Goal: Task Accomplishment & Management: Use online tool/utility

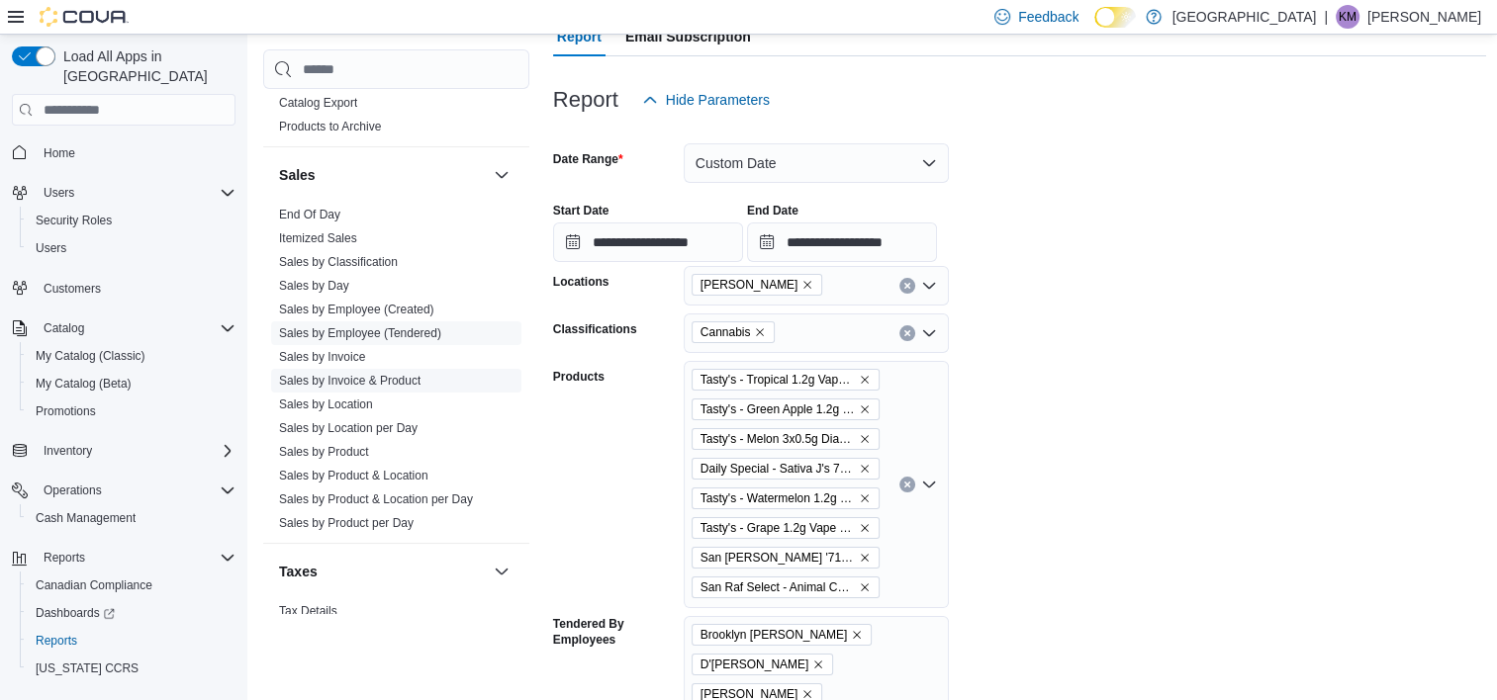
scroll to position [1280, 0]
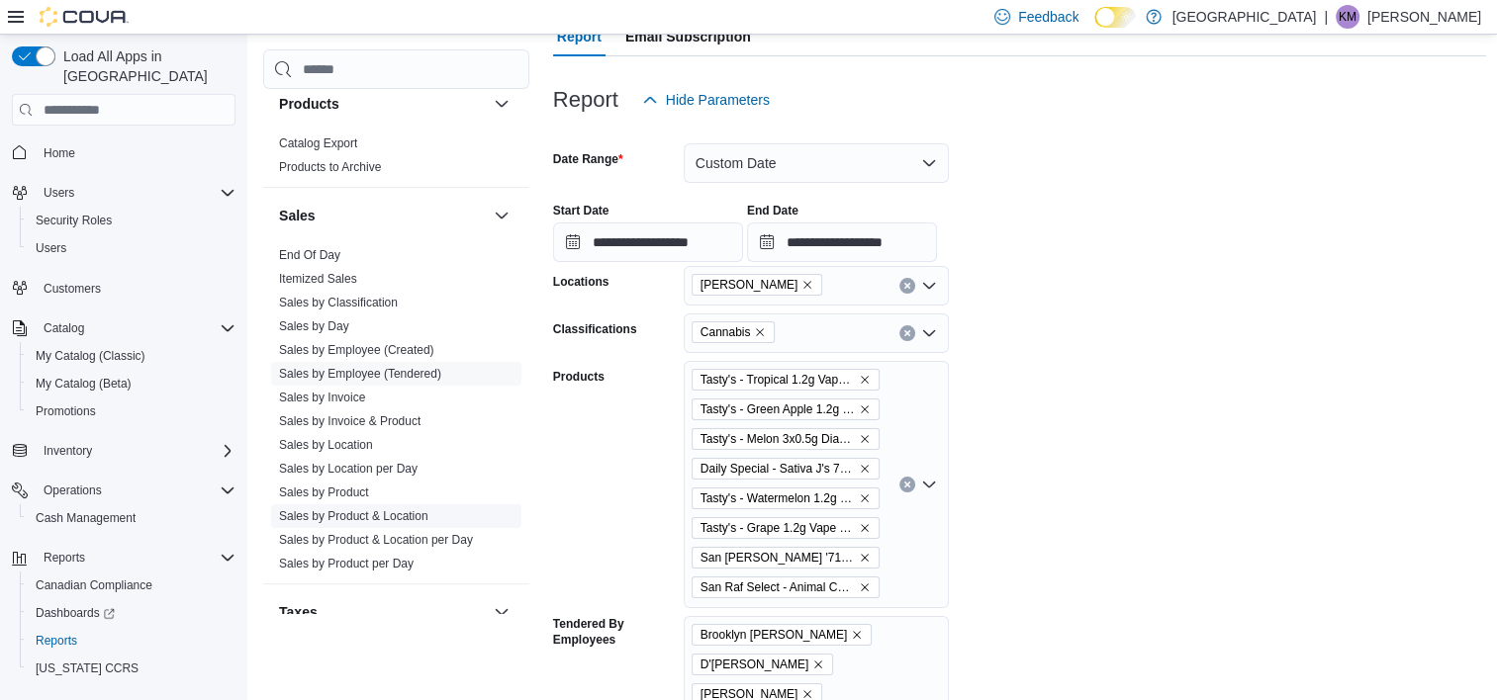
click at [422, 514] on link "Sales by Product & Location" at bounding box center [353, 516] width 149 height 14
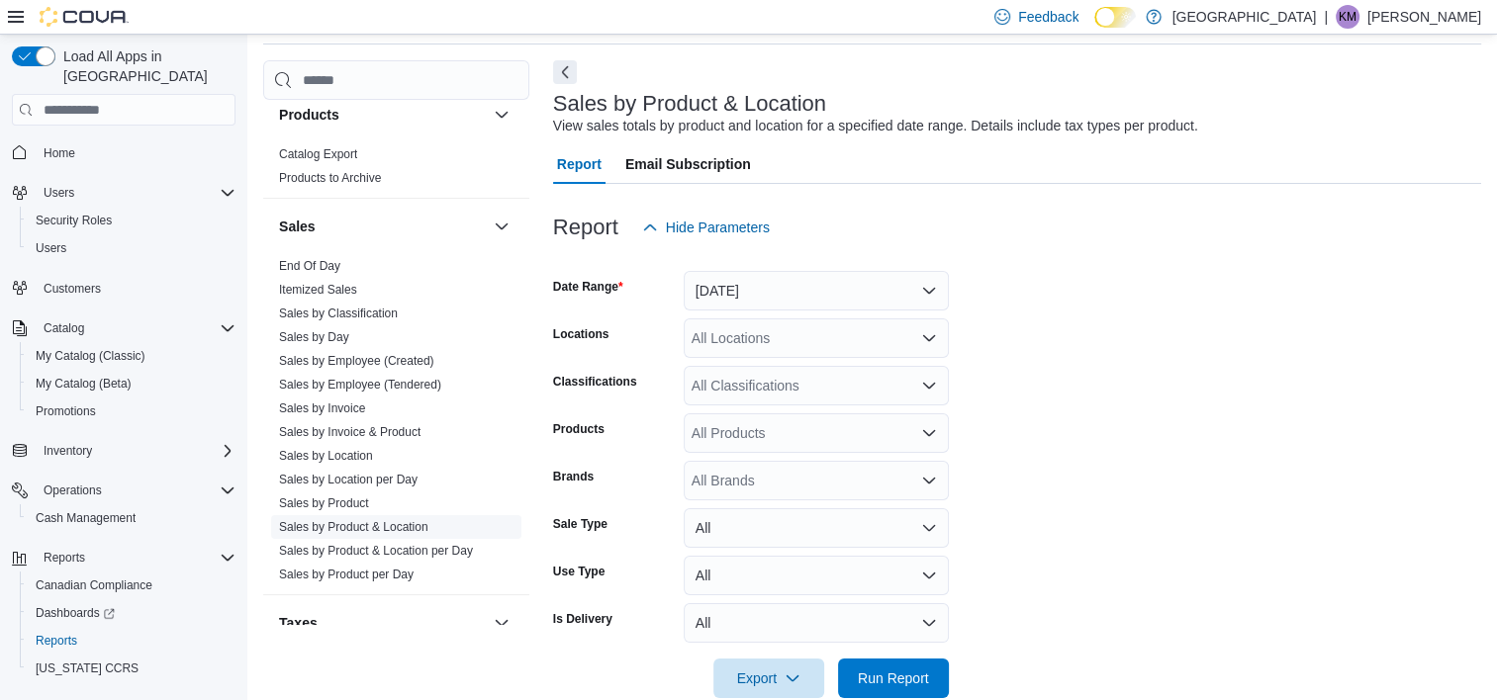
scroll to position [46, 0]
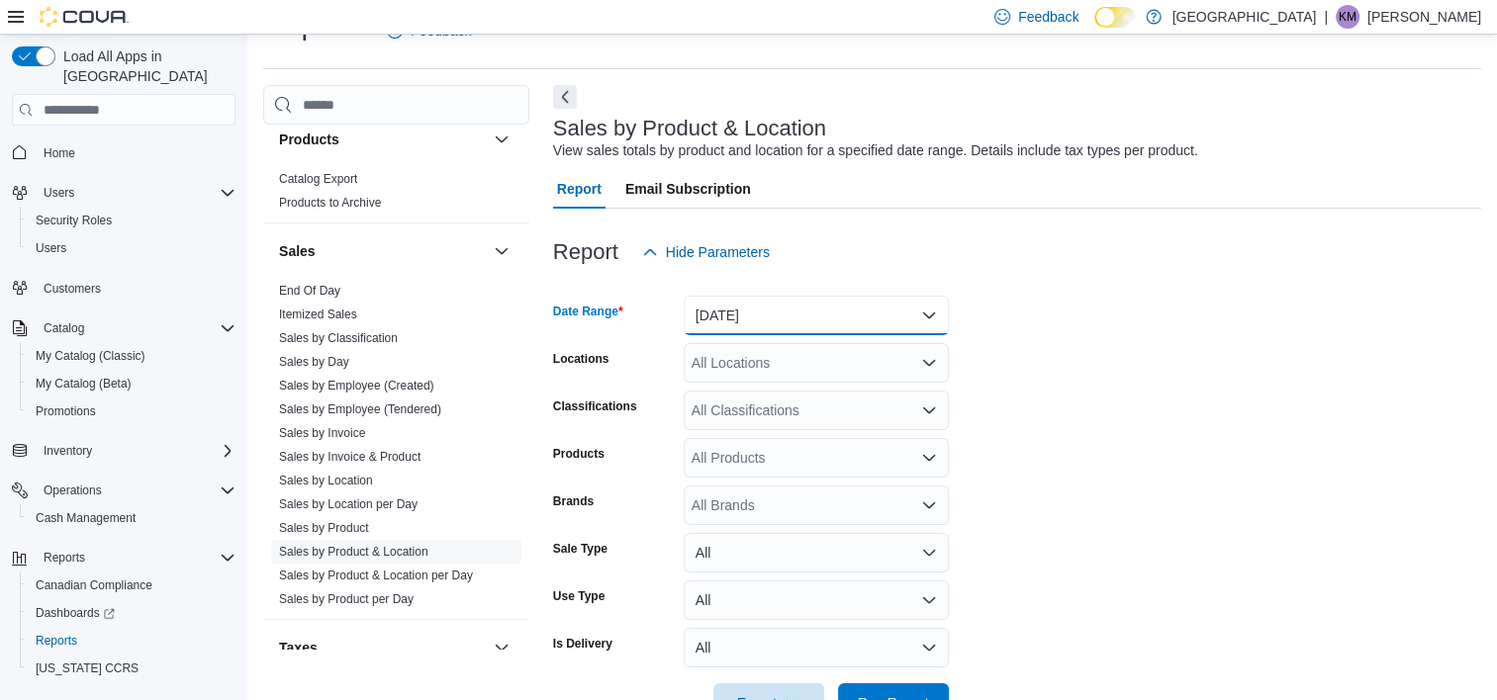
click at [834, 309] on button "[DATE]" at bounding box center [815, 316] width 265 height 40
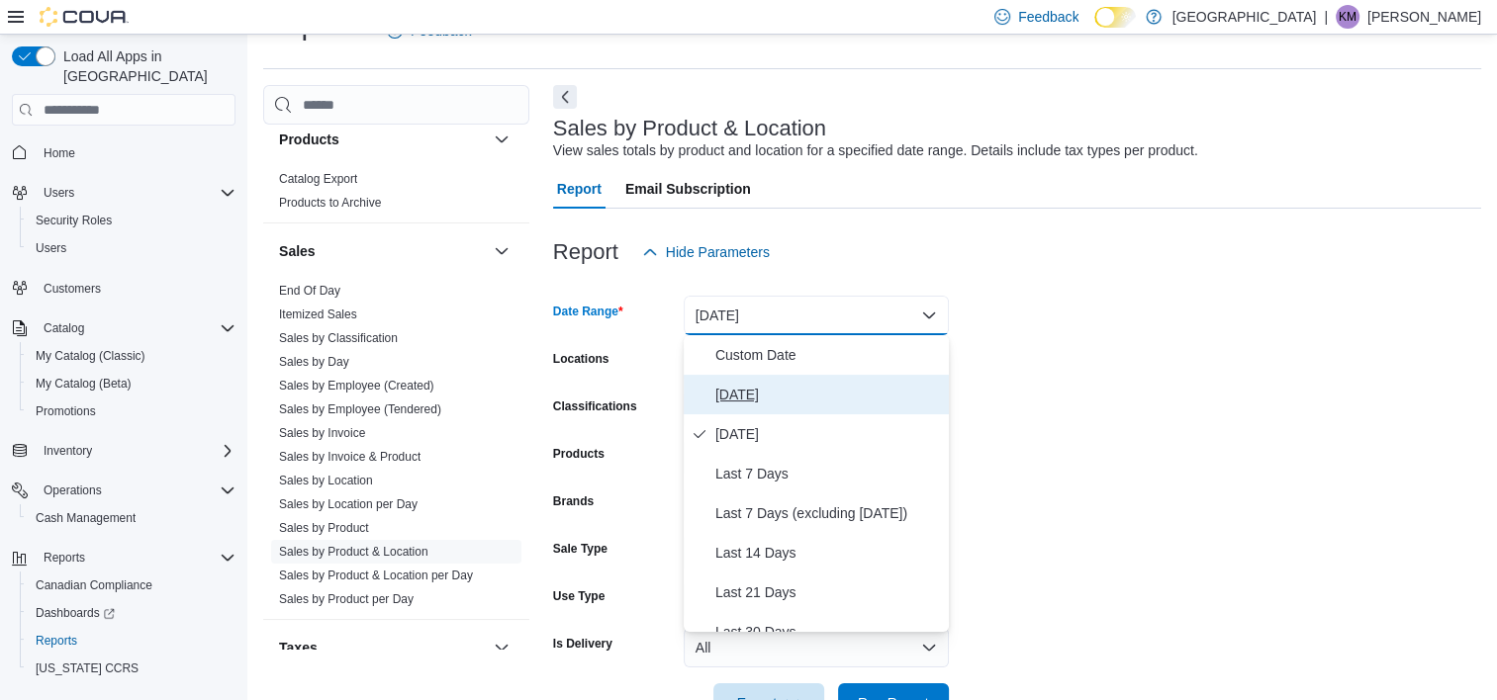
click at [847, 408] on button "[DATE]" at bounding box center [815, 395] width 265 height 40
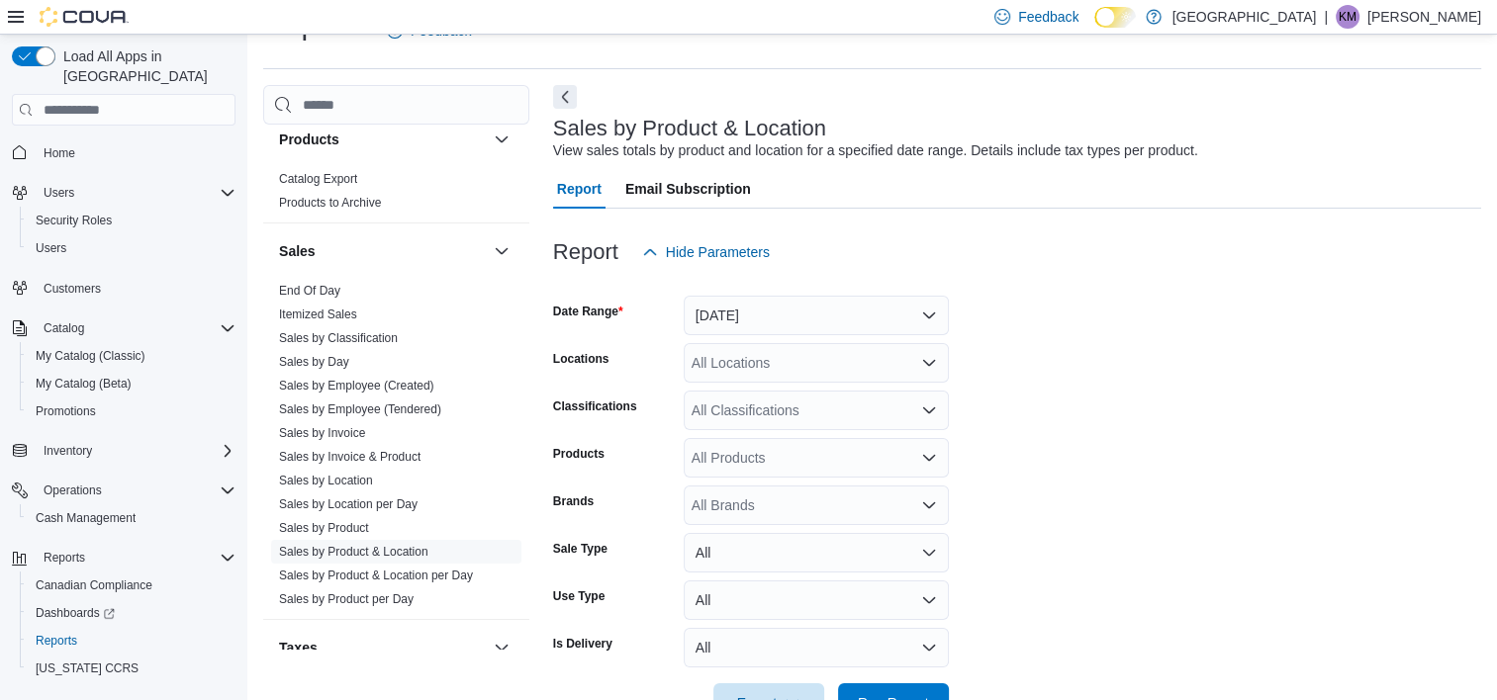
click at [1128, 356] on form "Date Range [DATE] Locations All Locations Classifications All Classifications P…" at bounding box center [1017, 497] width 928 height 451
click at [755, 368] on div "All Locations" at bounding box center [815, 363] width 265 height 40
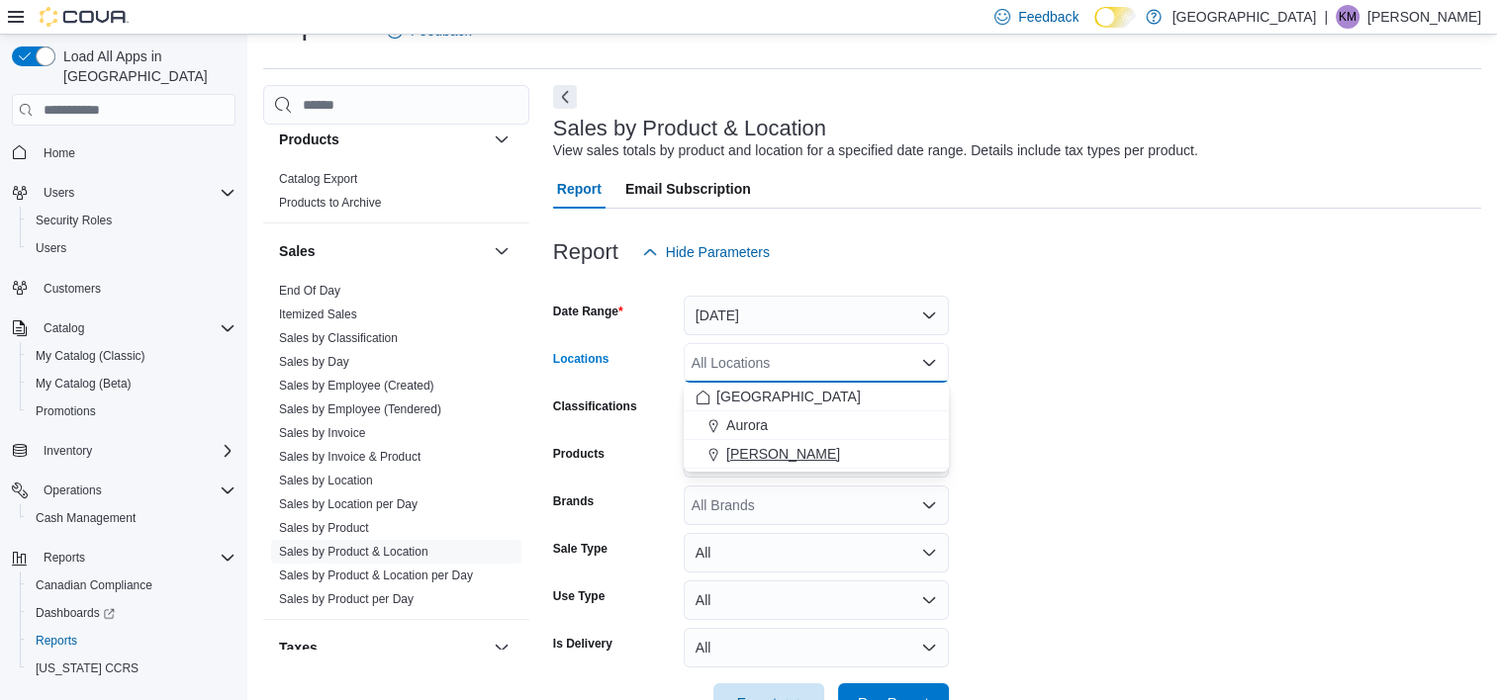
click at [810, 448] on span "[PERSON_NAME]" at bounding box center [783, 454] width 114 height 20
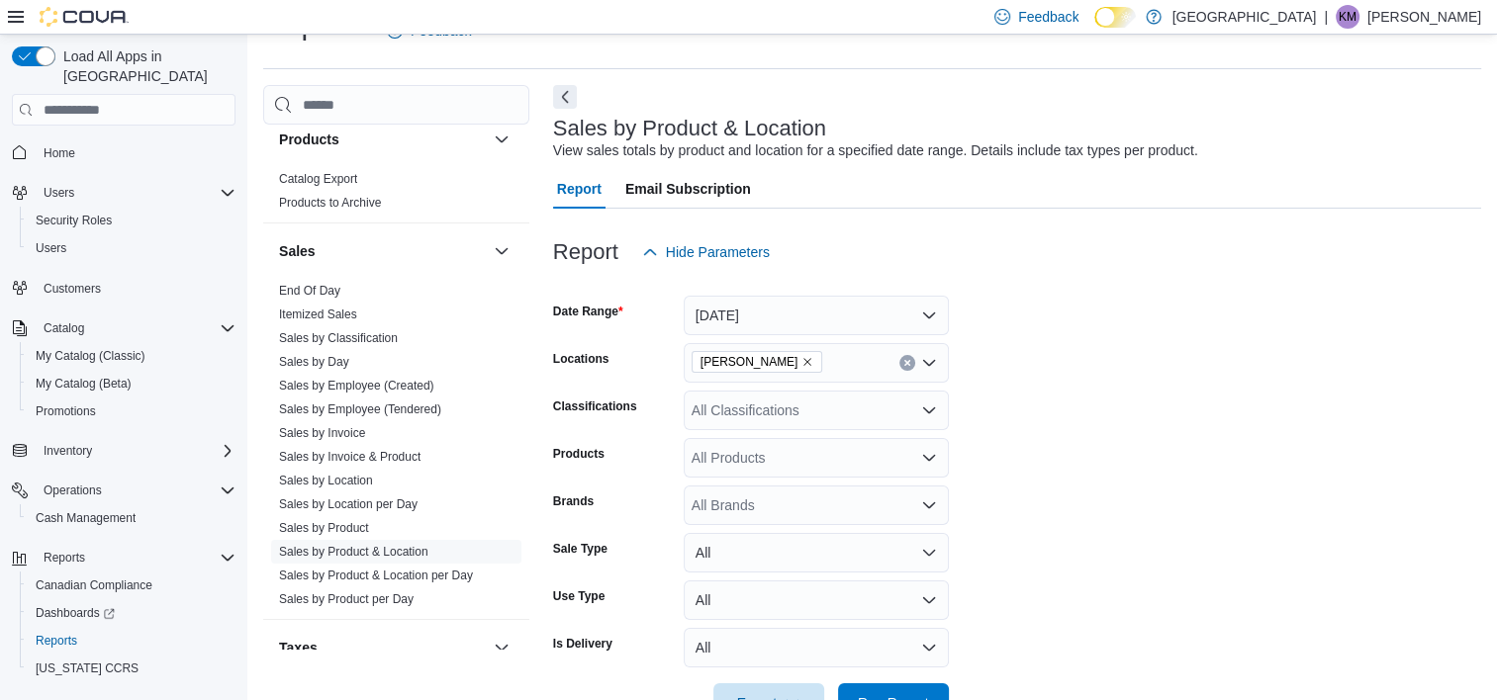
click at [1202, 371] on form "Date Range [DATE] Locations Aurora Cannabis Classifications All Classifications…" at bounding box center [1017, 497] width 928 height 451
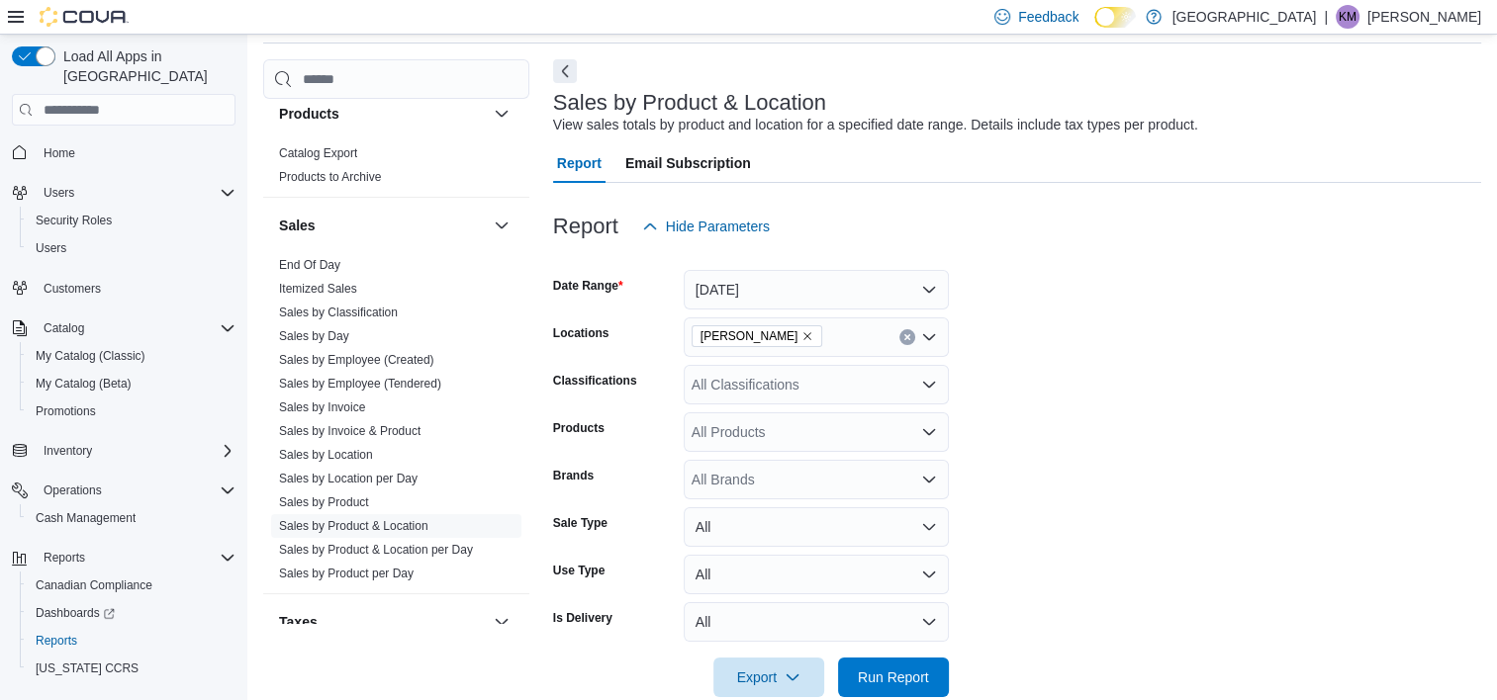
scroll to position [108, 0]
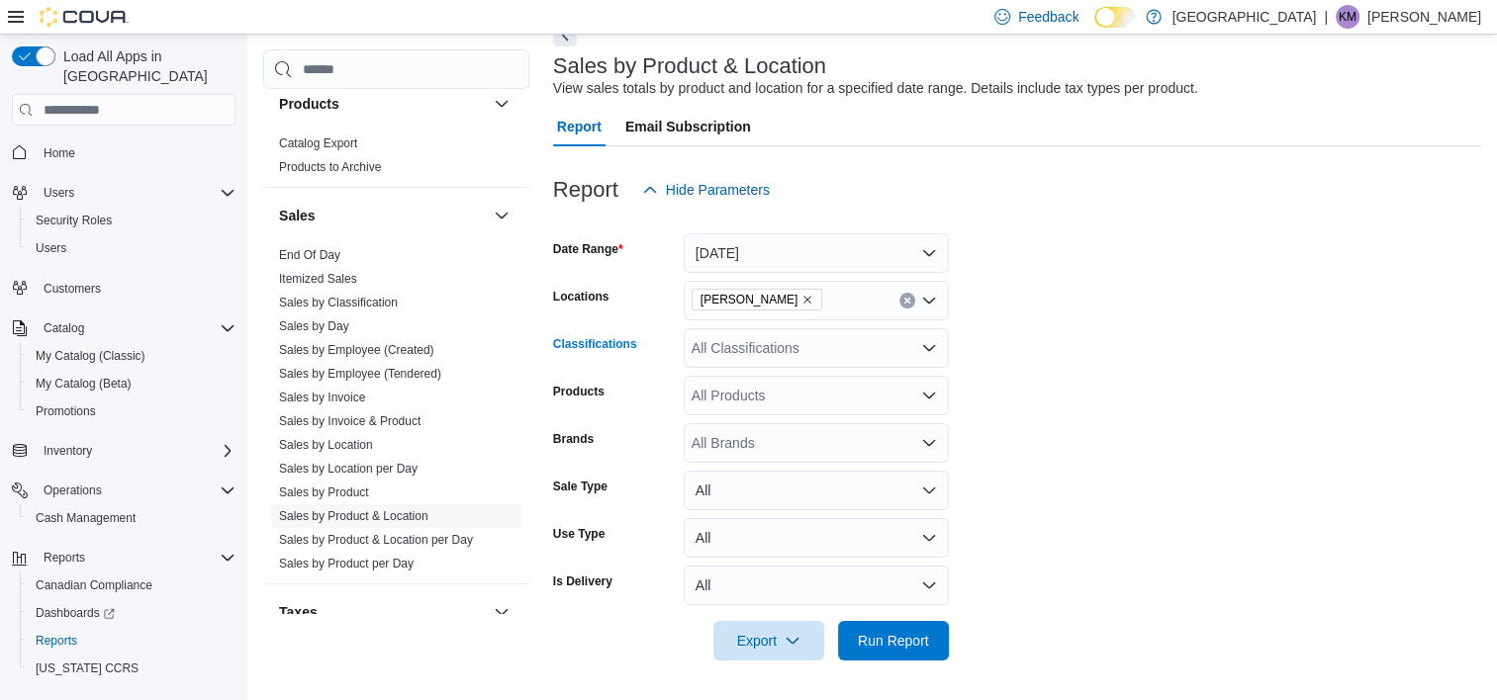
click at [897, 346] on div "All Classifications" at bounding box center [815, 348] width 265 height 40
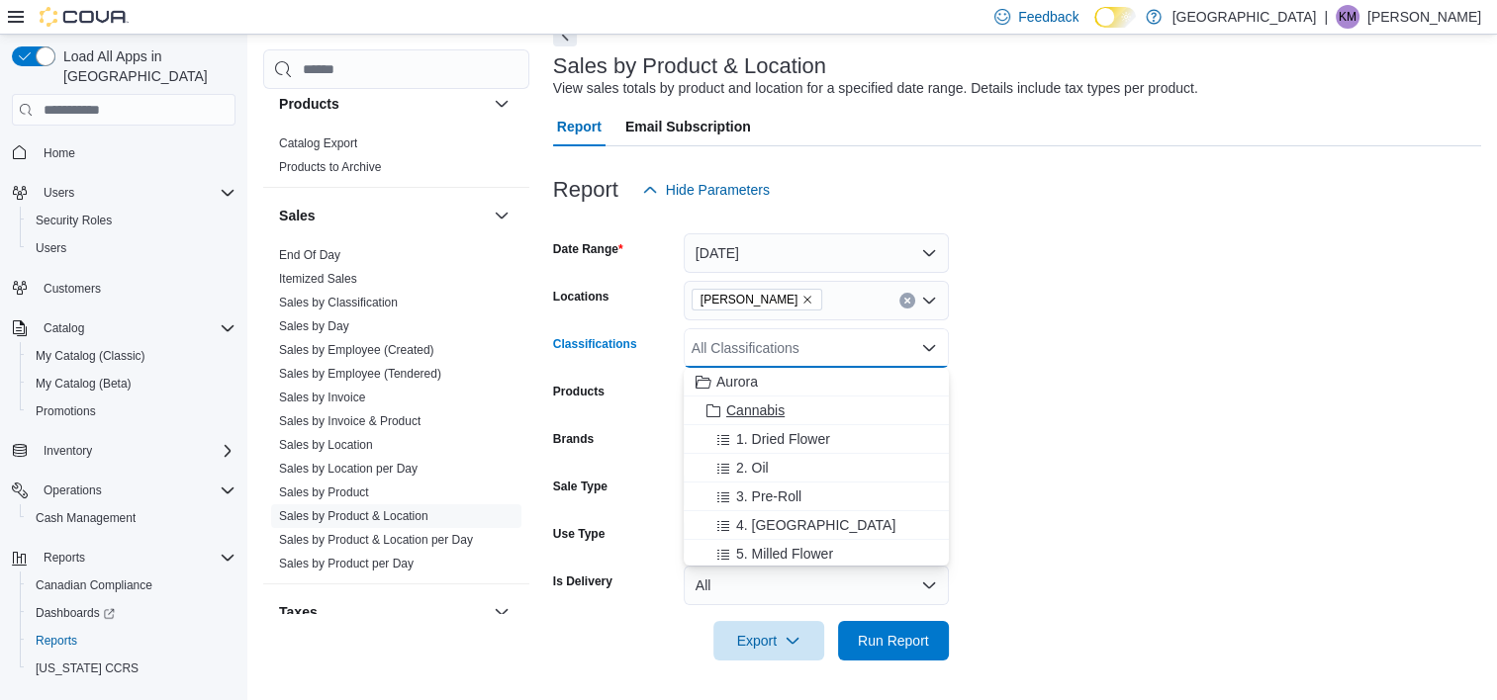
click at [914, 420] on button "Cannabis" at bounding box center [815, 411] width 265 height 29
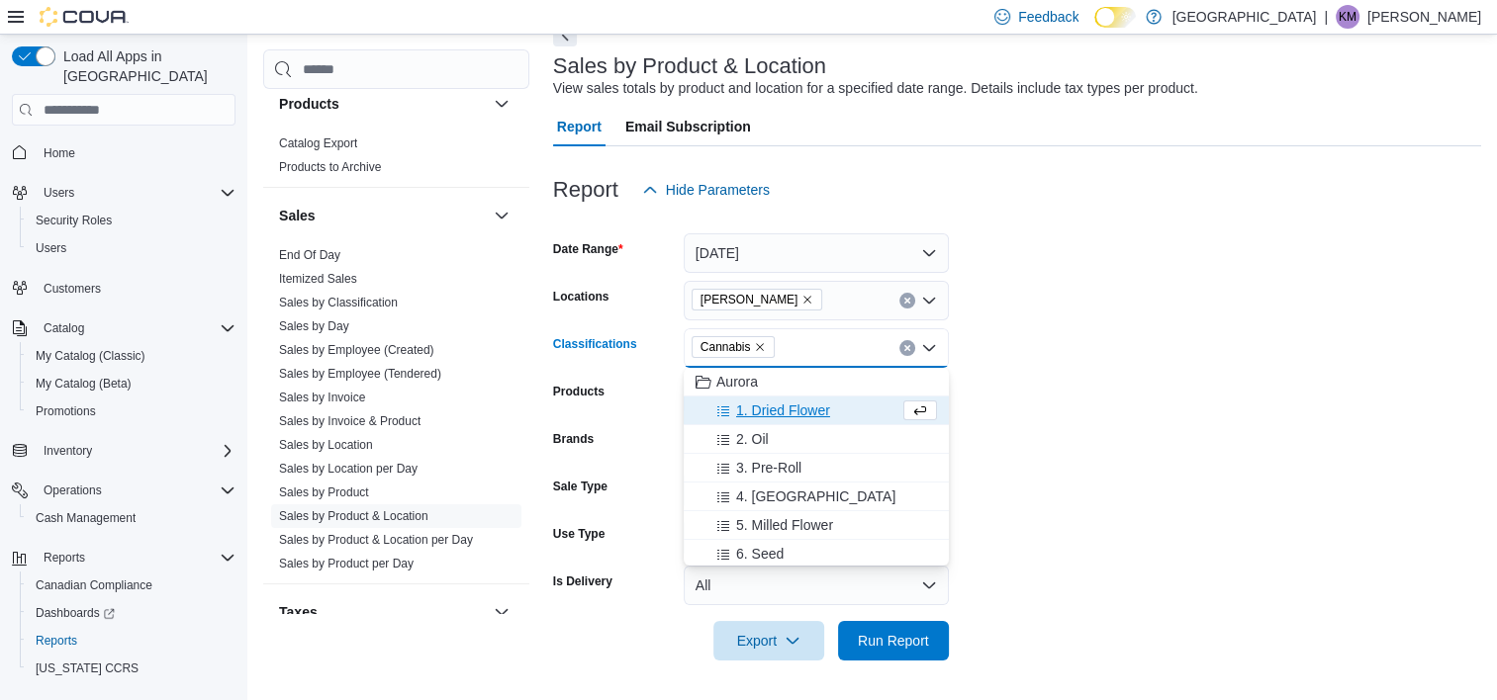
click at [1031, 394] on form "Date Range [DATE] Locations [GEOGRAPHIC_DATA] Cannabis Classifications Cannabis…" at bounding box center [1017, 435] width 928 height 451
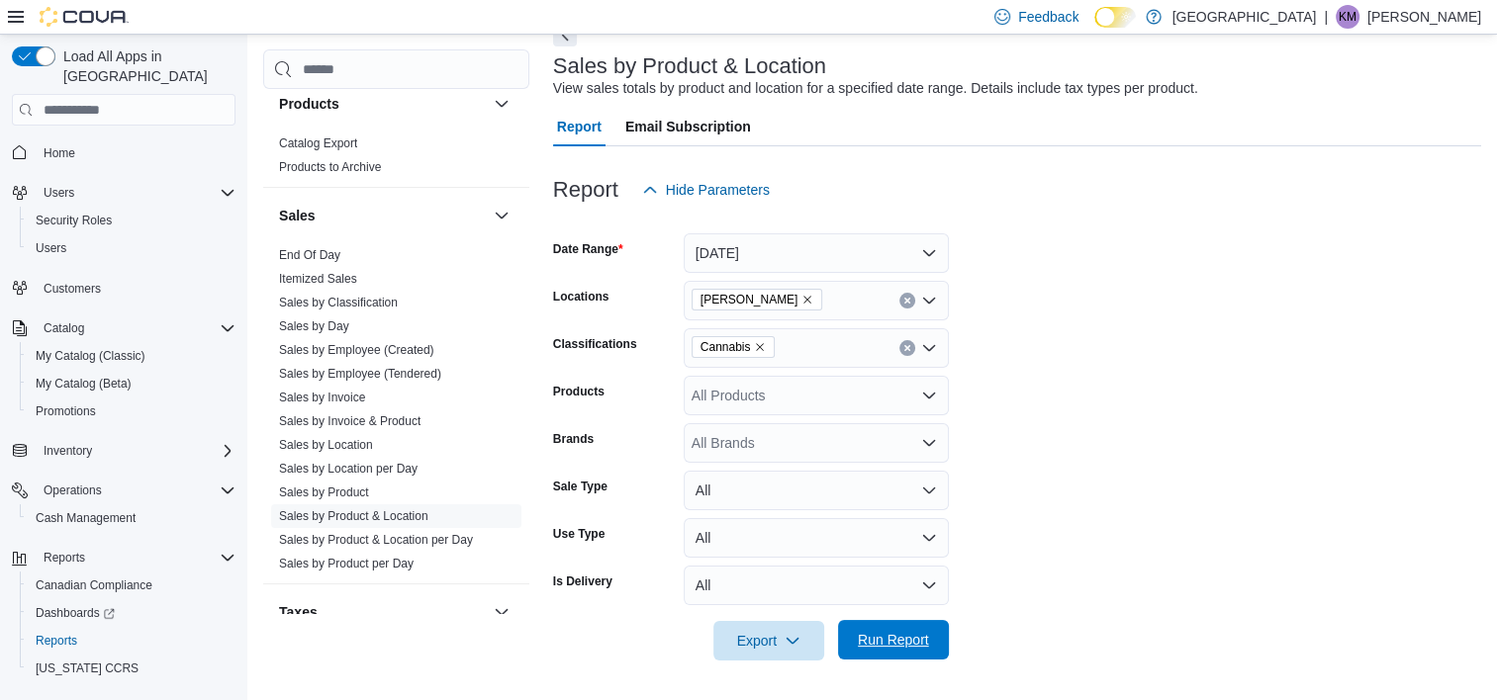
click at [918, 635] on span "Run Report" at bounding box center [893, 640] width 71 height 20
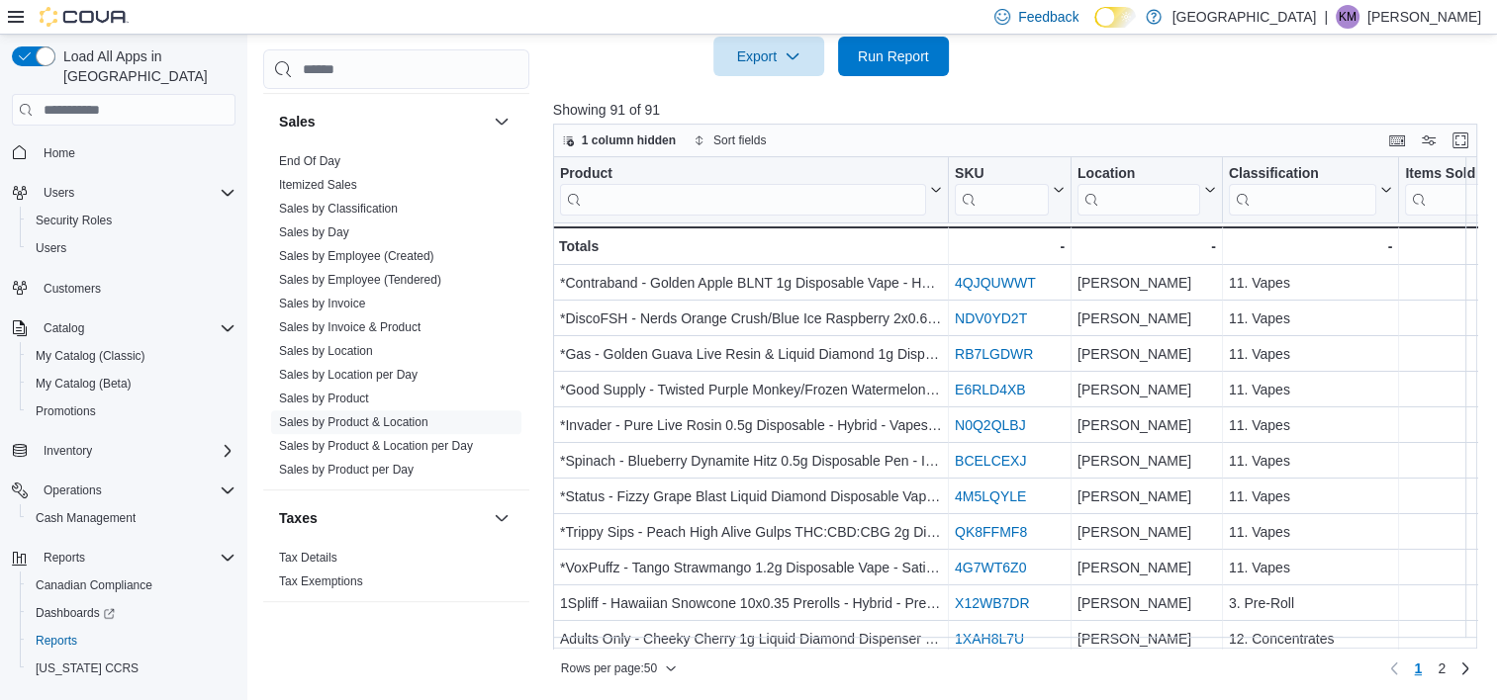
scroll to position [1379, 0]
click at [410, 320] on link "Sales by Invoice & Product" at bounding box center [349, 323] width 141 height 14
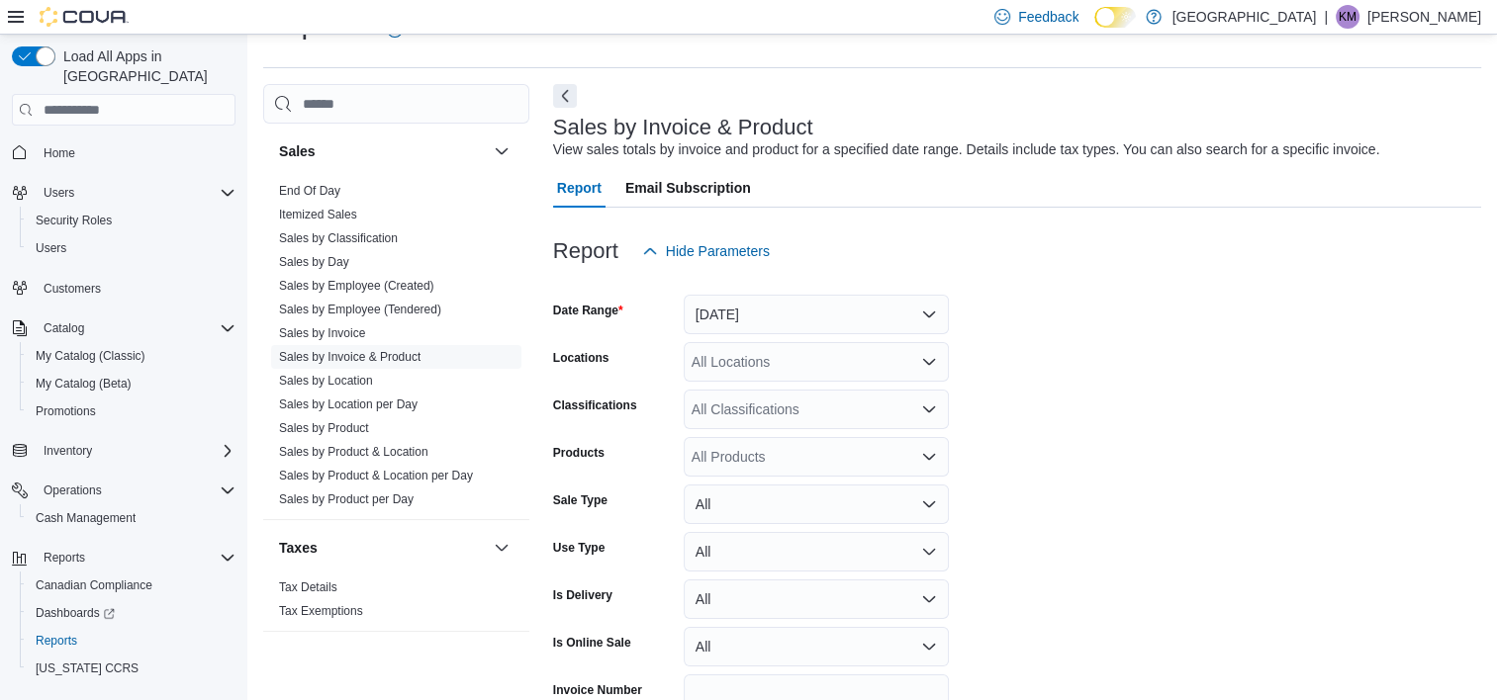
scroll to position [46, 0]
click at [826, 308] on button "[DATE]" at bounding box center [815, 316] width 265 height 40
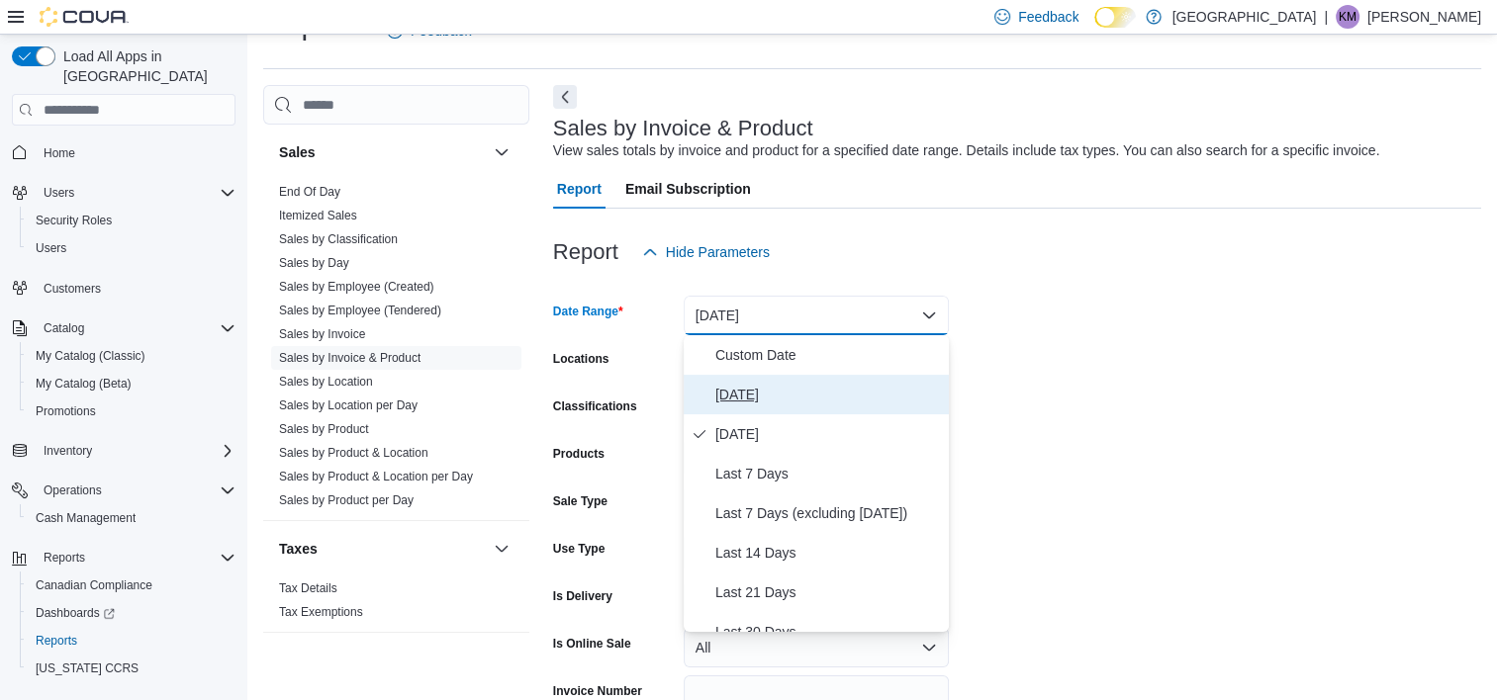
click at [739, 383] on span "[DATE]" at bounding box center [828, 395] width 226 height 24
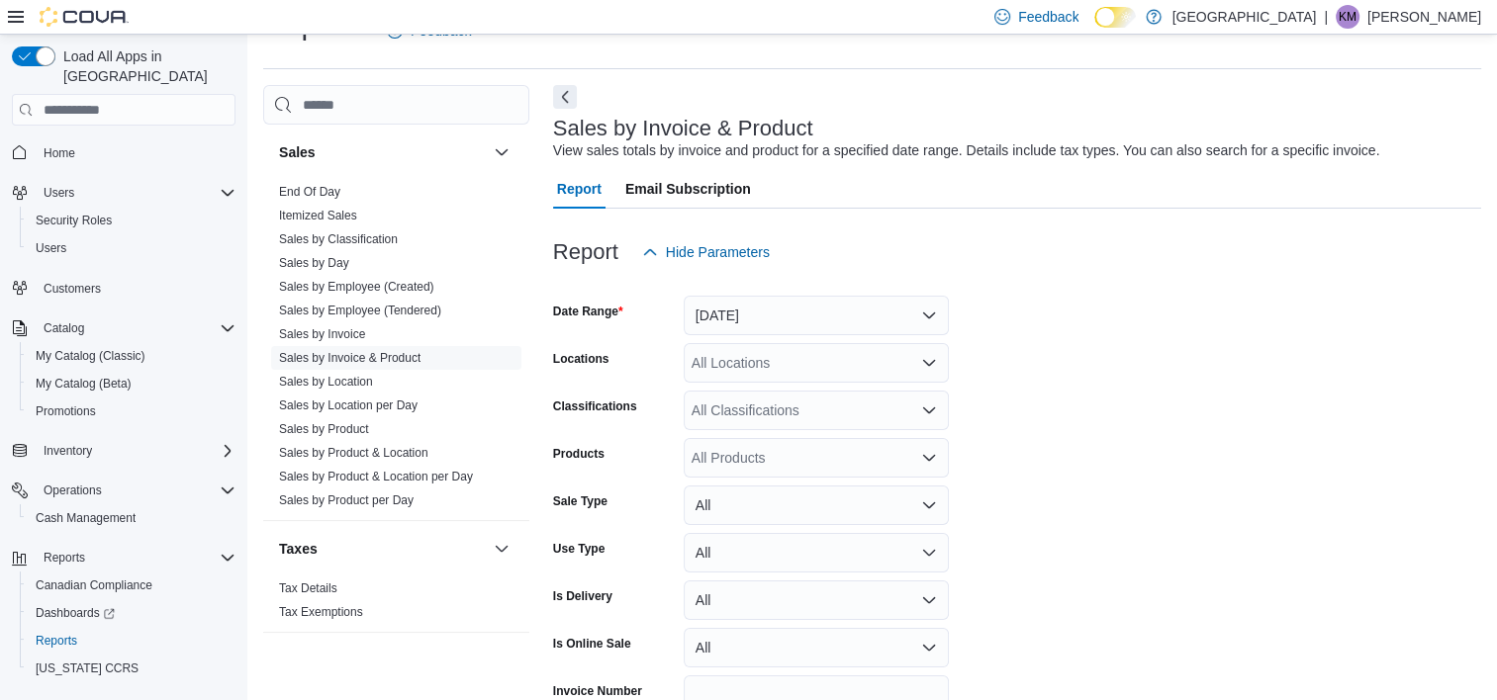
drag, startPoint x: 1252, startPoint y: 382, endPoint x: 838, endPoint y: 364, distance: 414.8
click at [1249, 382] on form "Date Range [DATE] Locations All Locations Classifications All Classifications P…" at bounding box center [1017, 521] width 928 height 499
click at [837, 364] on div "All Locations" at bounding box center [815, 363] width 265 height 40
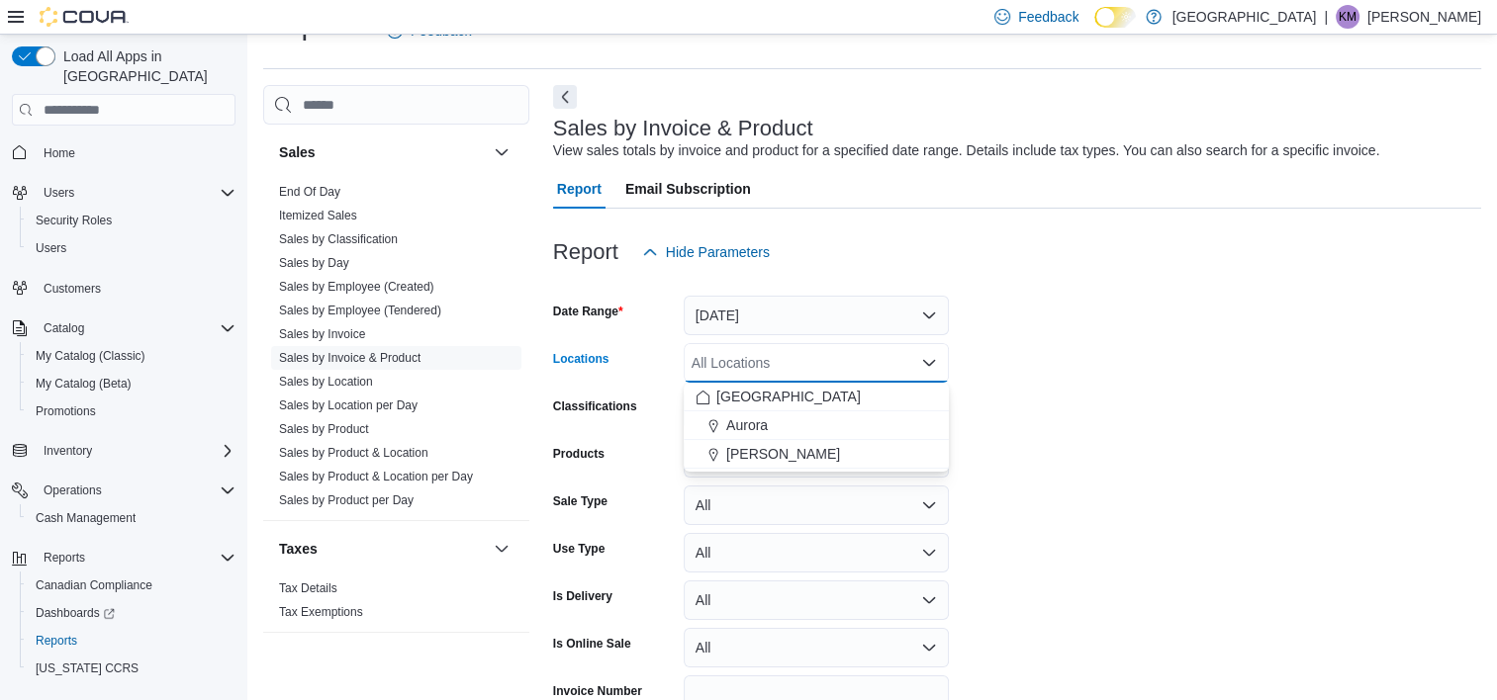
click at [864, 455] on div "[PERSON_NAME]" at bounding box center [815, 454] width 241 height 20
click at [898, 448] on div "All Products" at bounding box center [815, 458] width 265 height 40
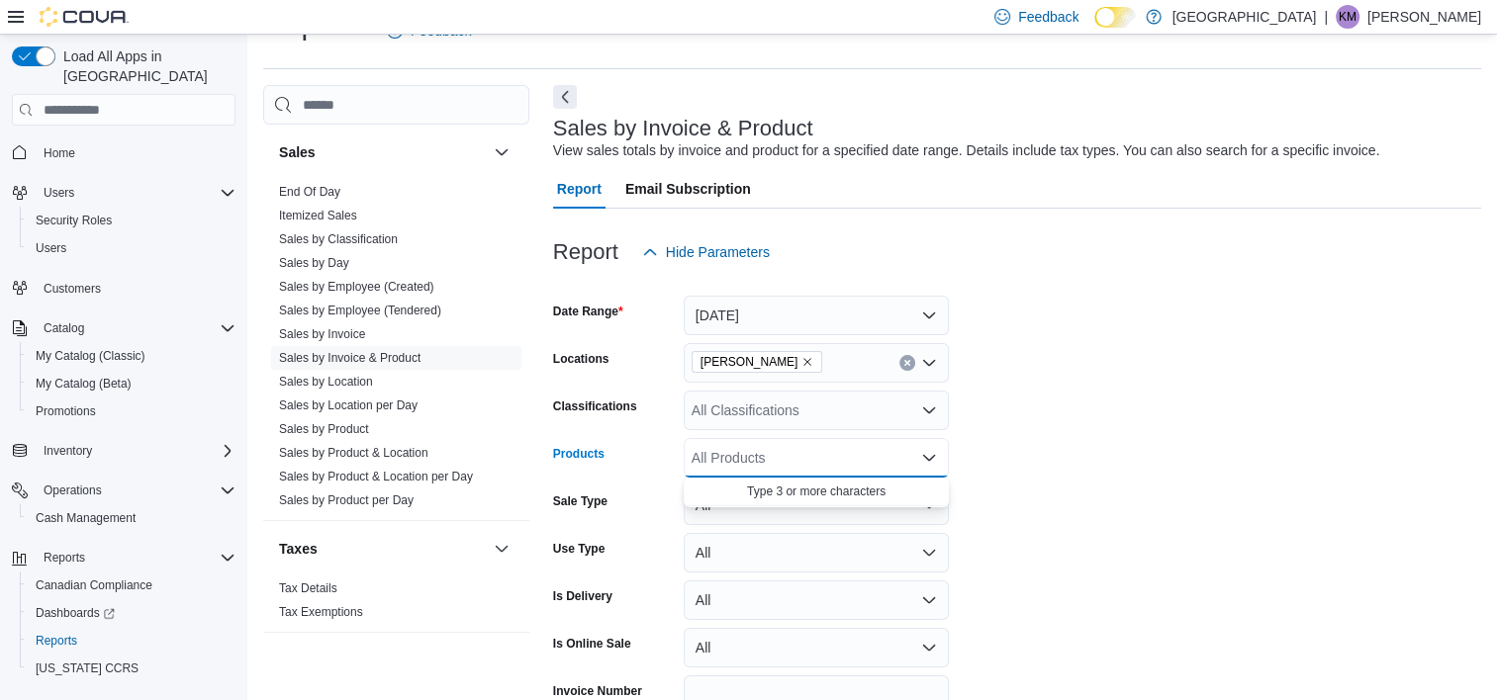
click at [1083, 354] on form "Date Range [DATE] Locations Aurora Cannabis Classifications All Classifications…" at bounding box center [1017, 521] width 928 height 499
click at [936, 407] on icon "Open list of options" at bounding box center [929, 411] width 16 height 16
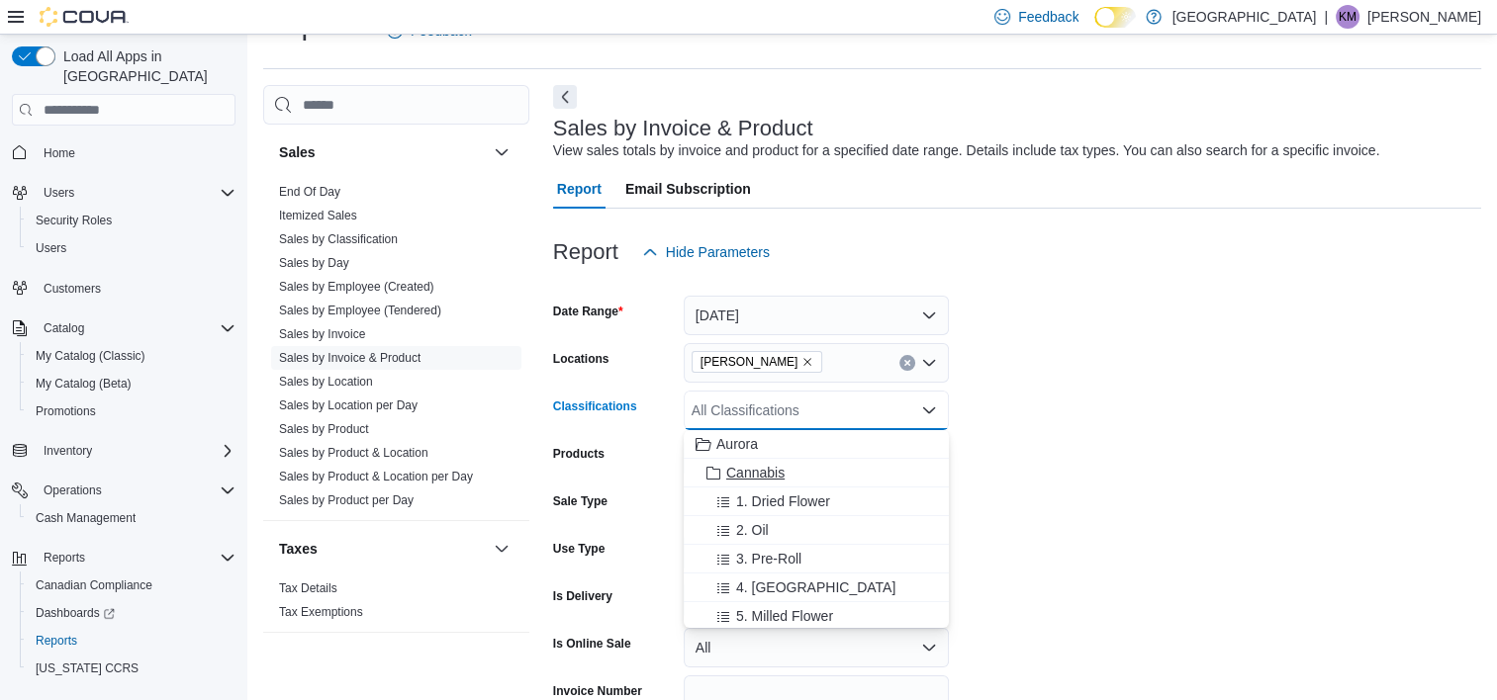
click at [929, 471] on button "Cannabis" at bounding box center [815, 473] width 265 height 29
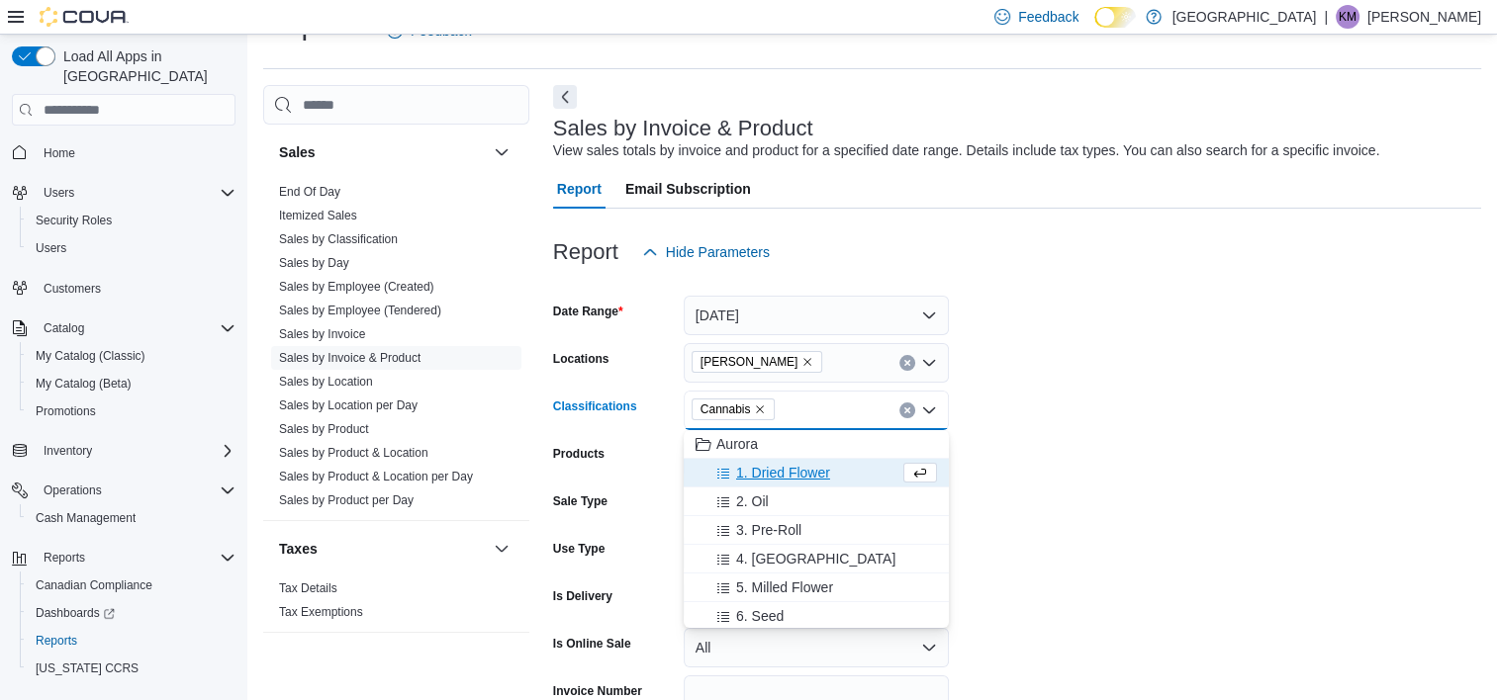
click at [1139, 431] on form "Date Range [DATE] Locations [GEOGRAPHIC_DATA] Cannabis Classifications Cannabis…" at bounding box center [1017, 521] width 928 height 499
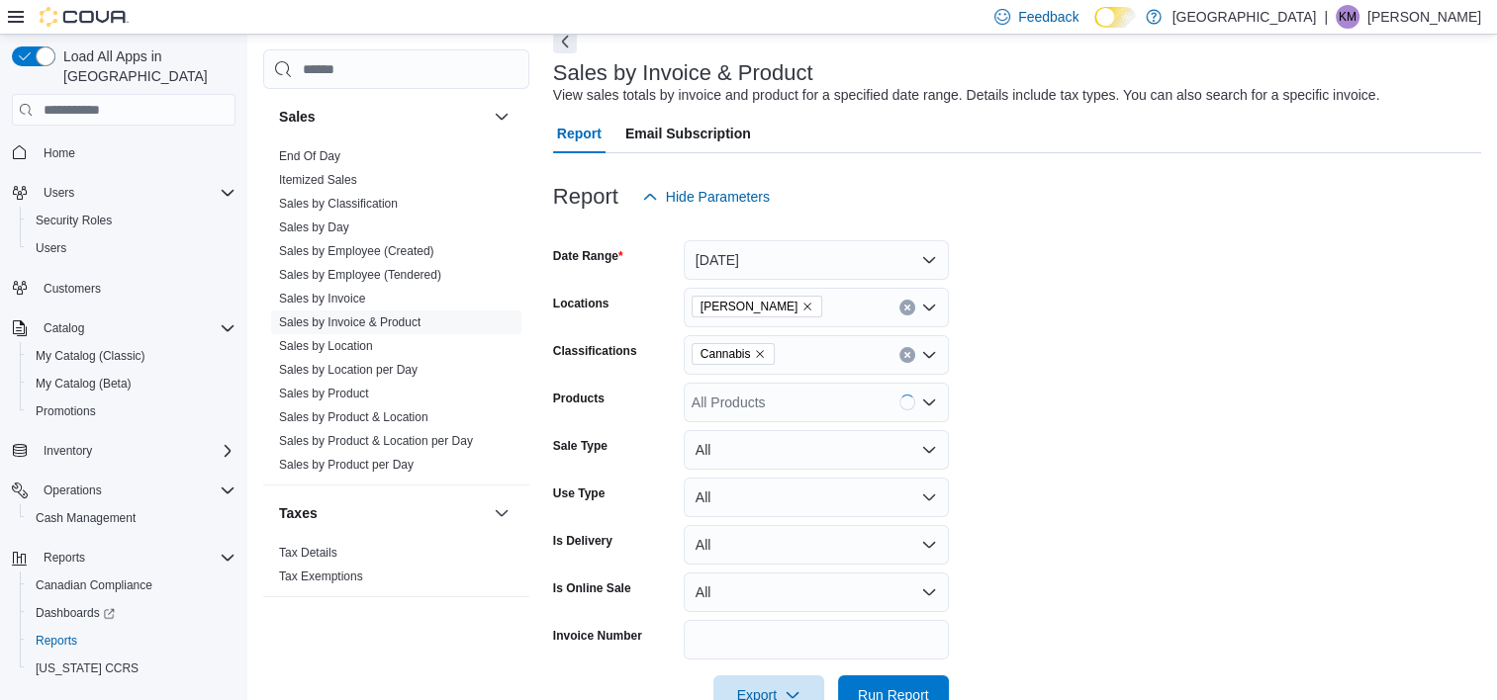
scroll to position [155, 0]
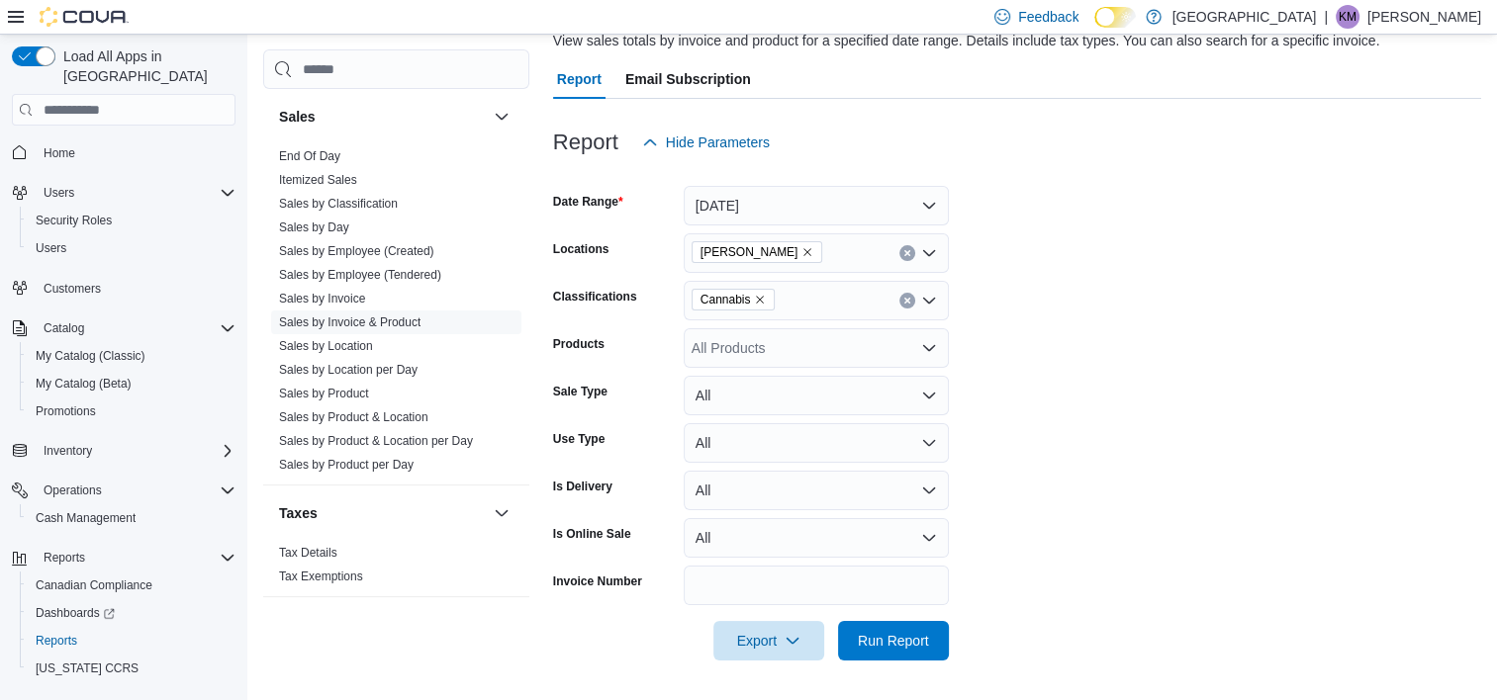
click at [924, 661] on div at bounding box center [1017, 673] width 928 height 24
click at [922, 661] on div at bounding box center [1017, 673] width 928 height 24
click at [918, 641] on span "Run Report" at bounding box center [893, 640] width 71 height 20
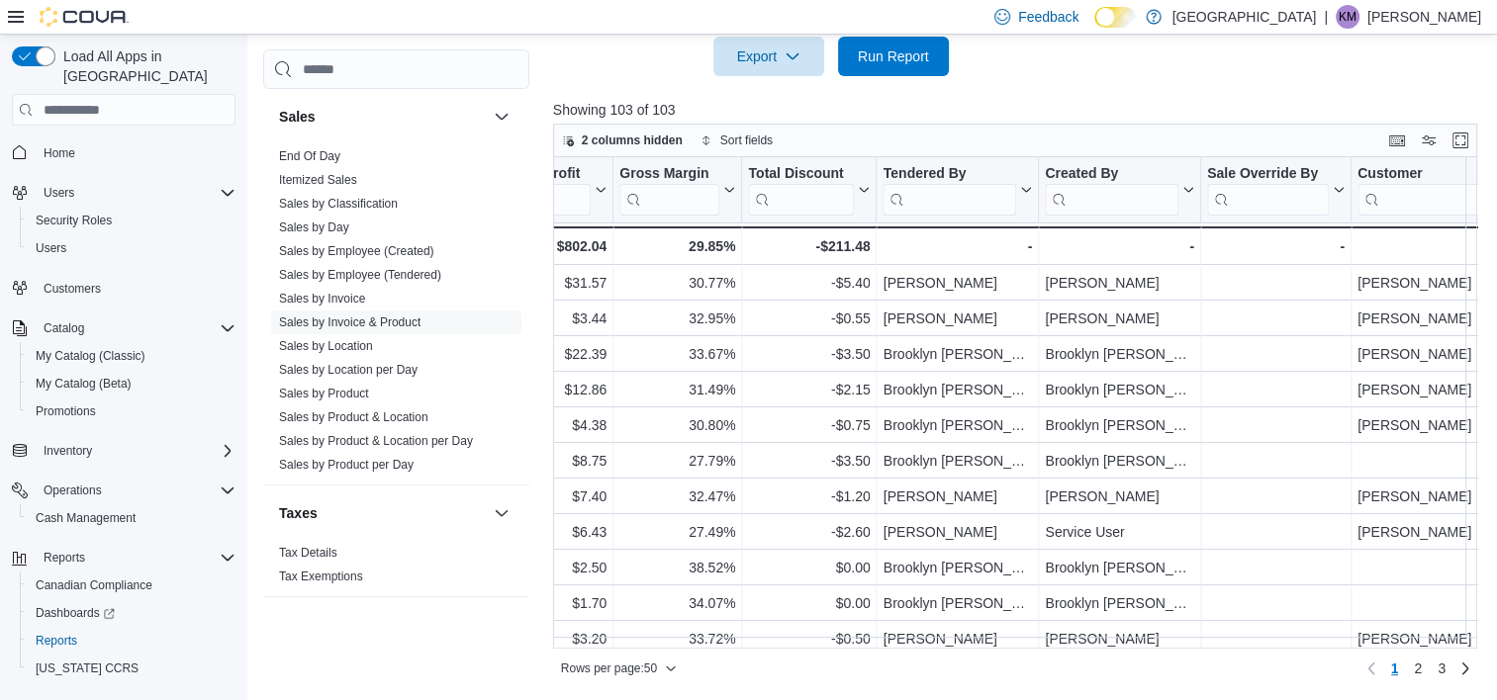
scroll to position [0, 2326]
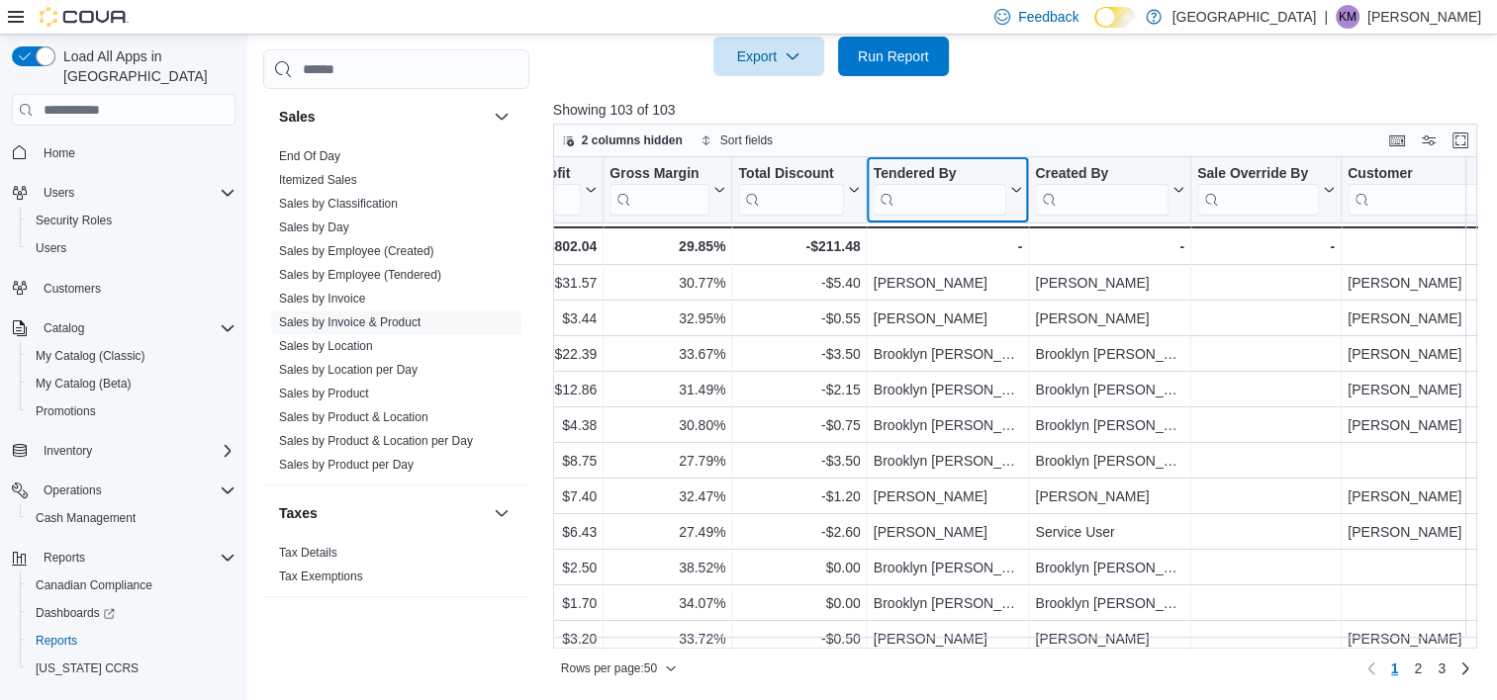
click at [962, 187] on input "search" at bounding box center [939, 200] width 134 height 32
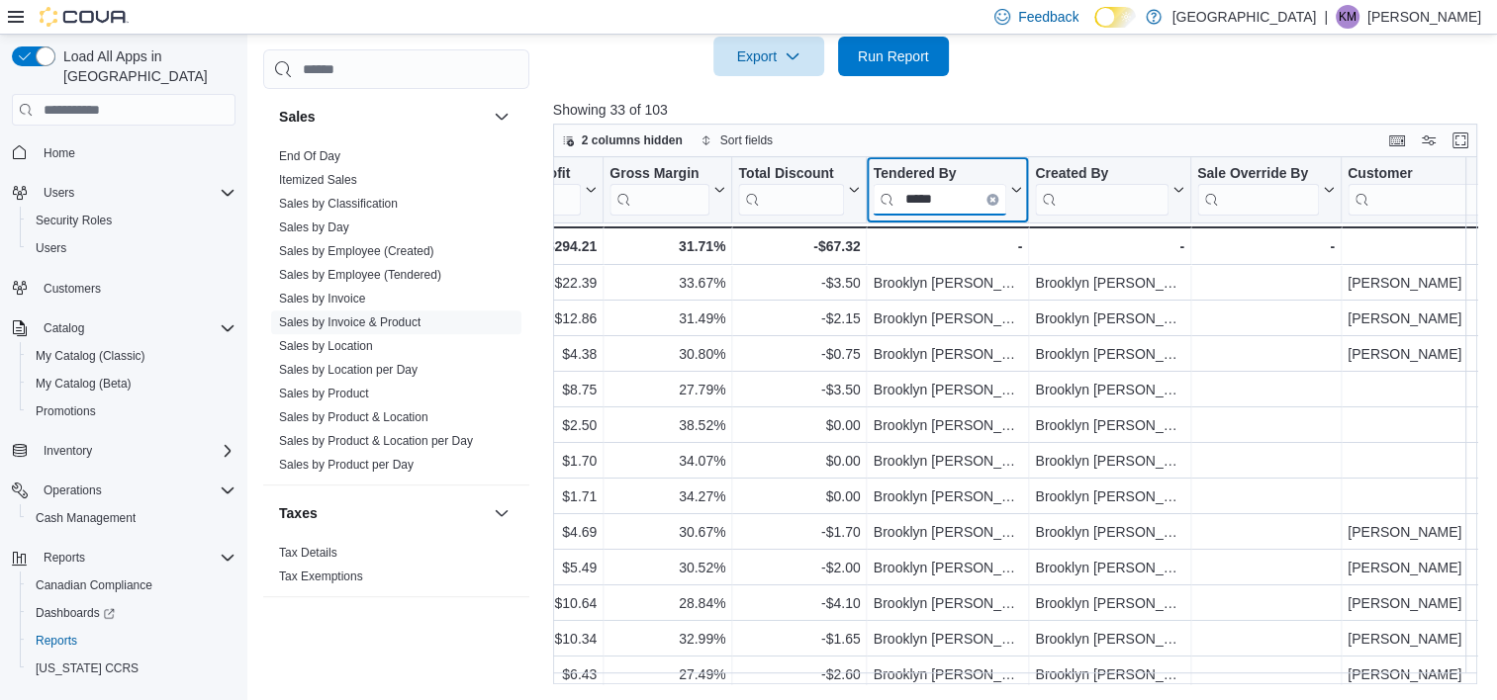
type input "*****"
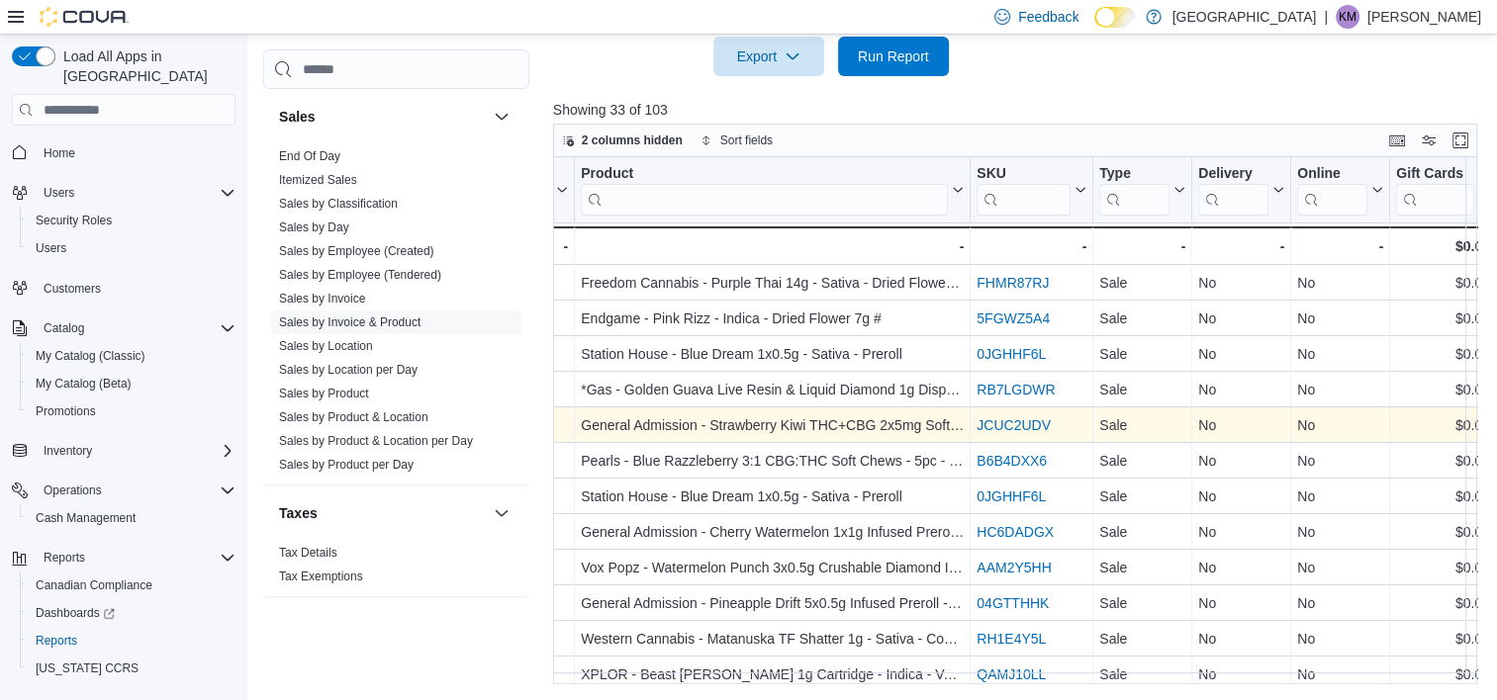
scroll to position [344, 0]
